Goal: Task Accomplishment & Management: Complete application form

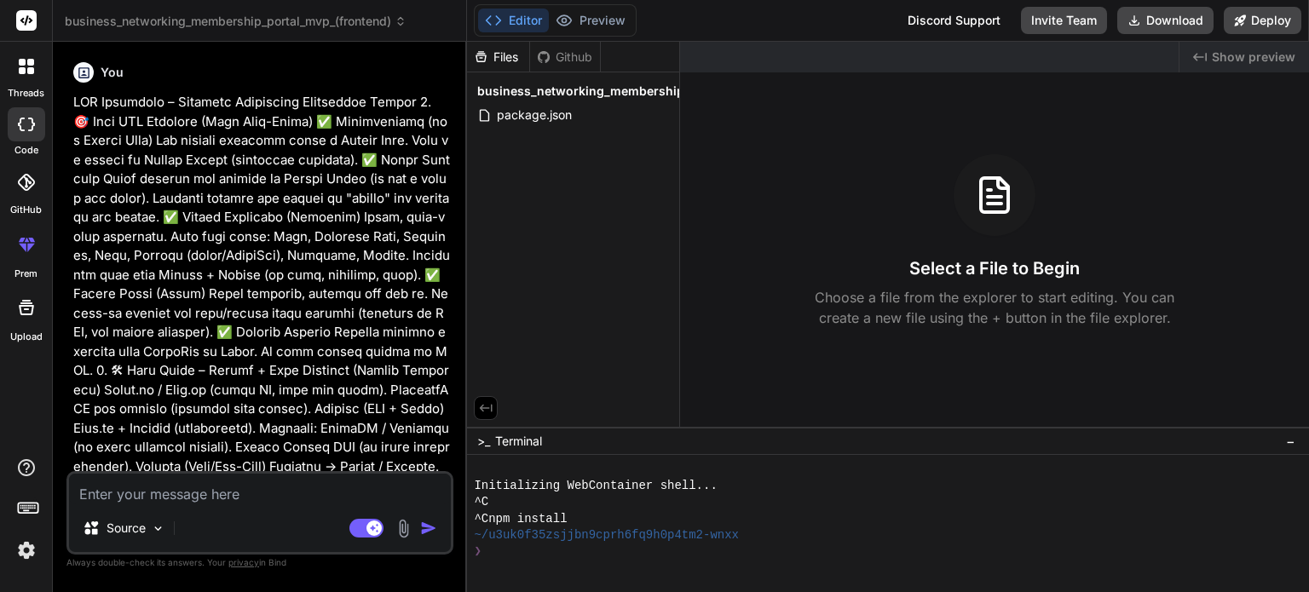
scroll to position [2089, 0]
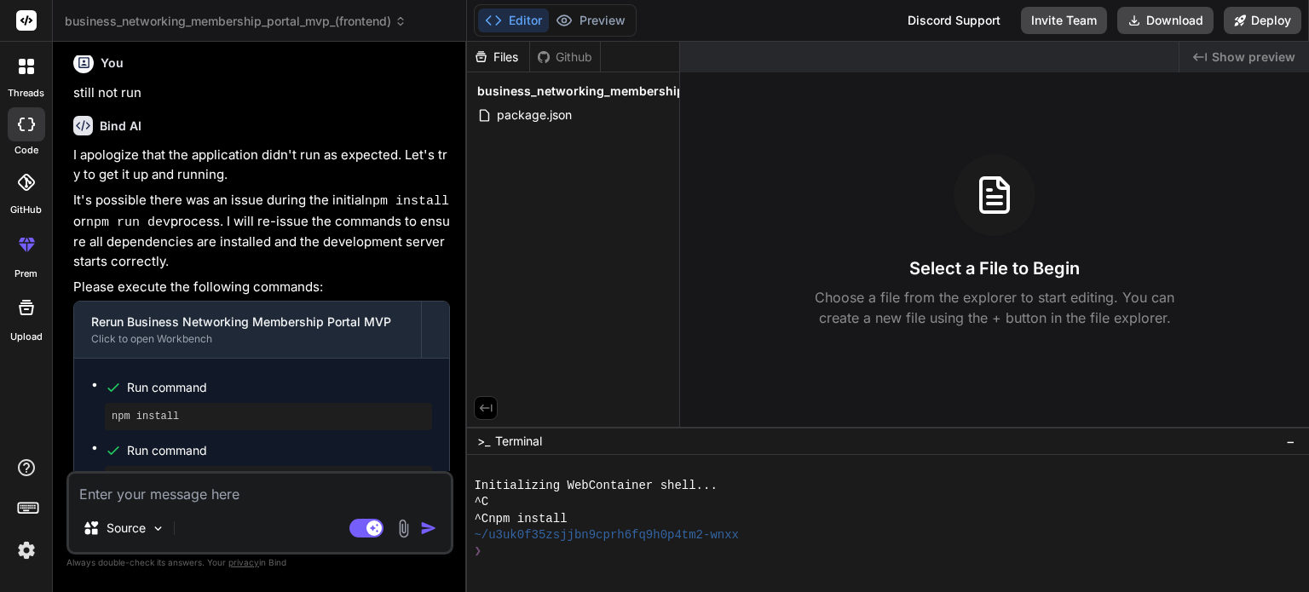
click at [20, 548] on img at bounding box center [26, 550] width 29 height 29
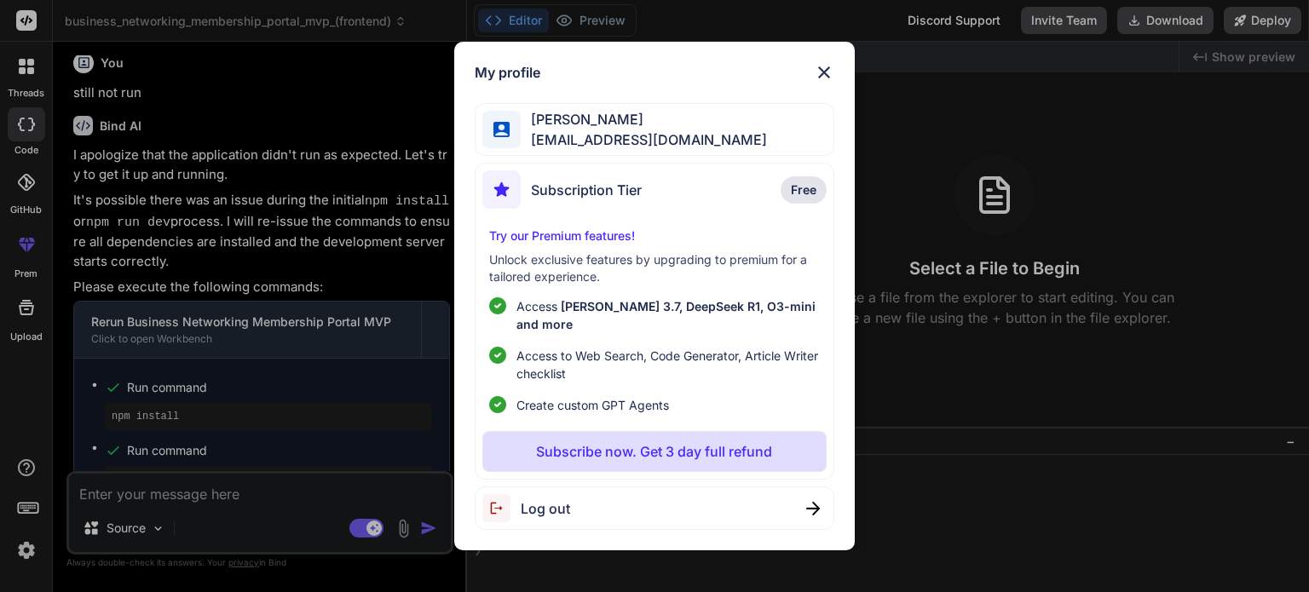
click at [822, 78] on img at bounding box center [824, 72] width 20 height 20
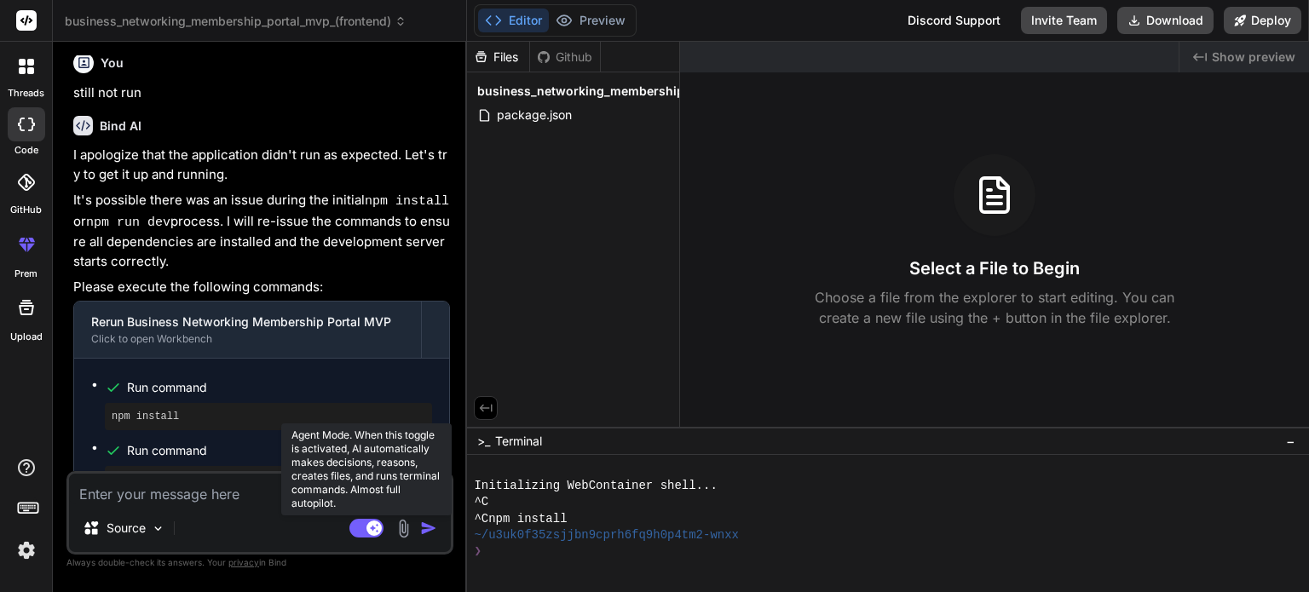
click at [354, 524] on rect at bounding box center [366, 528] width 34 height 19
type textarea "x"
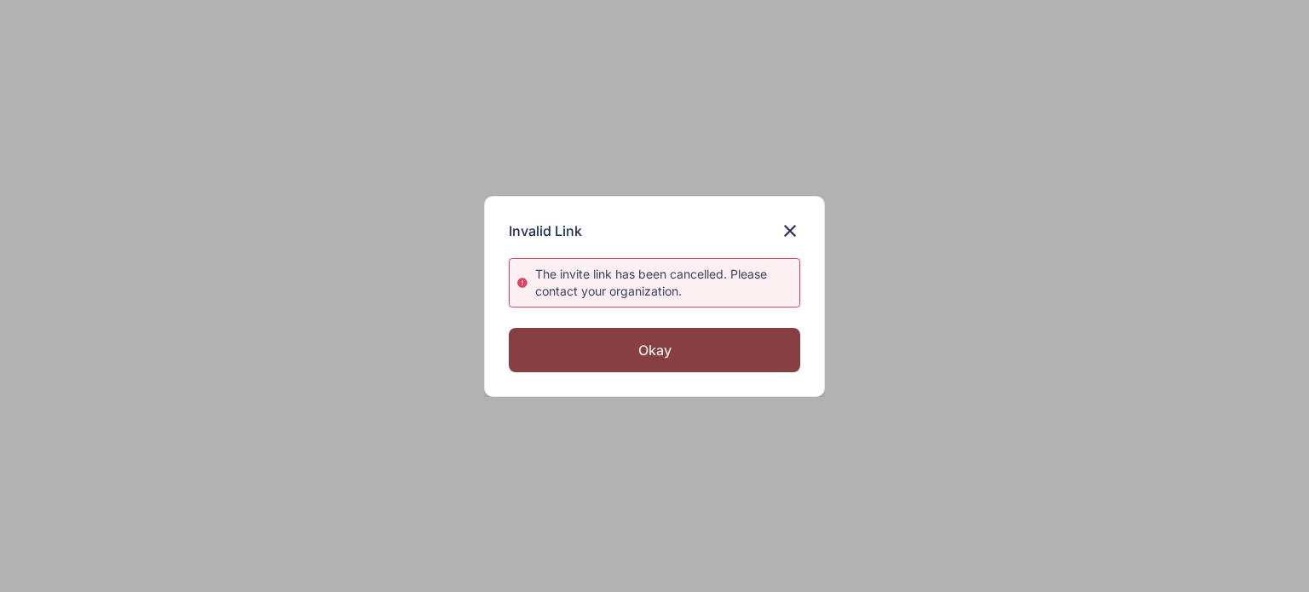
click at [620, 347] on div "Okay" at bounding box center [654, 350] width 291 height 44
click at [667, 351] on div "Okay" at bounding box center [654, 350] width 291 height 44
click at [652, 347] on div "Okay" at bounding box center [654, 350] width 291 height 44
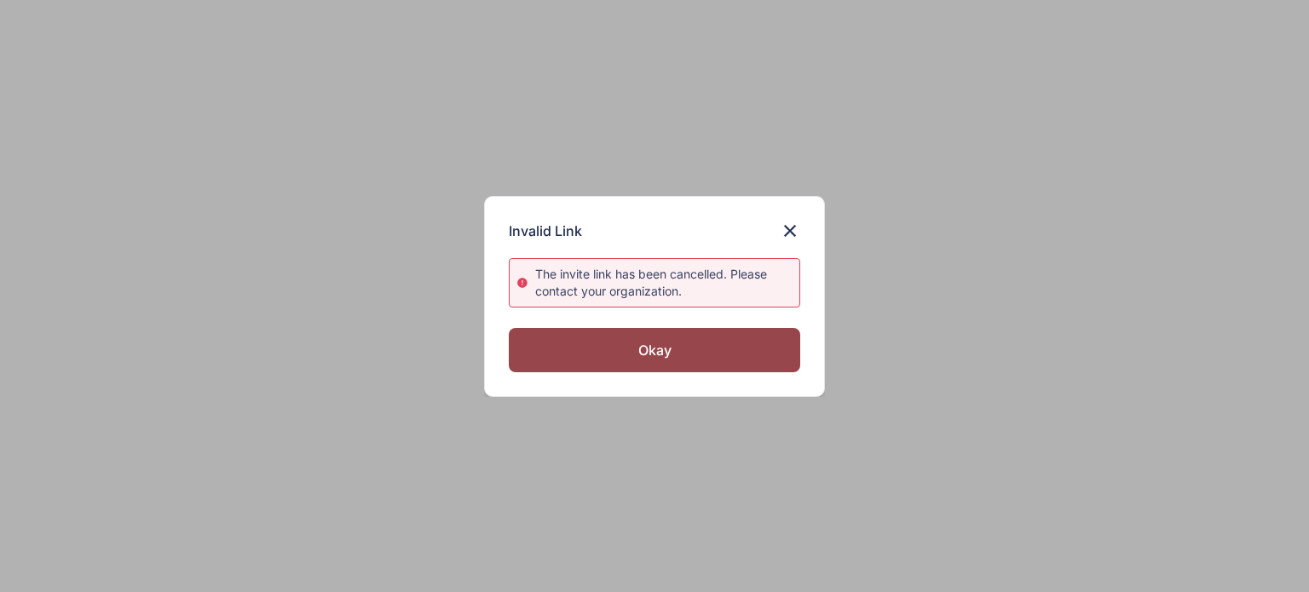
click at [787, 227] on img at bounding box center [790, 231] width 20 height 20
